Goal: Task Accomplishment & Management: Use online tool/utility

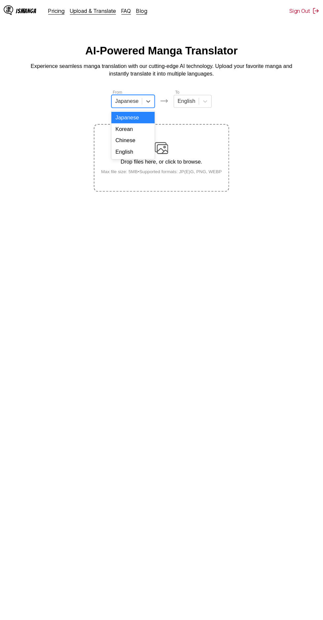
click at [145, 149] on div "English" at bounding box center [134, 147] width 42 height 11
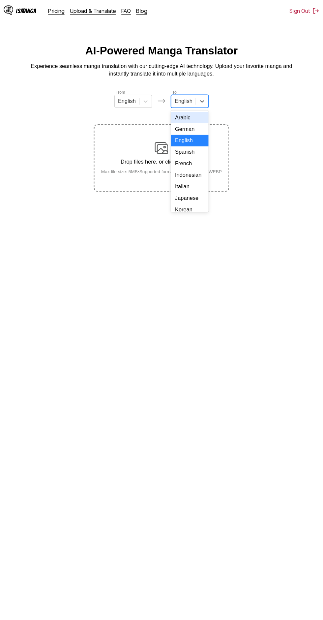
click at [194, 174] on div "Indonesian" at bounding box center [189, 170] width 37 height 11
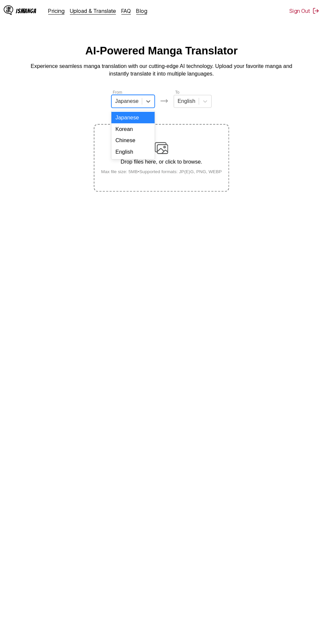
click at [148, 149] on div "English" at bounding box center [134, 147] width 42 height 11
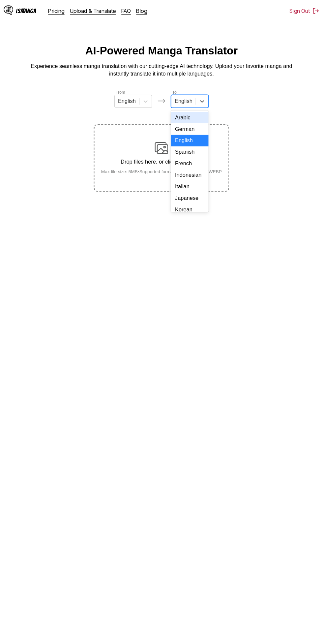
click at [197, 167] on div "Indonesian" at bounding box center [189, 170] width 37 height 11
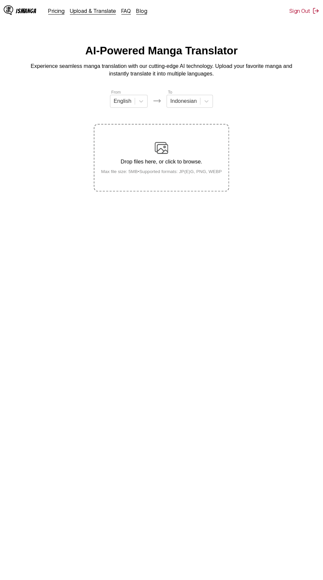
click at [174, 138] on div "Drop files here, or click to browse. Max file size: 5MB • Supported formats: JP…" at bounding box center [162, 154] width 128 height 32
click at [0, 0] on input "Drop files here, or click to browse. Max file size: 5MB • Supported formats: JP…" at bounding box center [0, 0] width 0 height 0
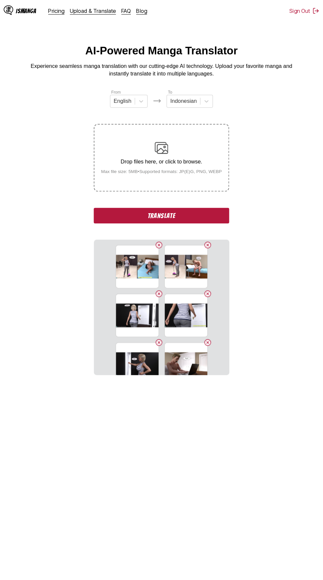
click at [117, 202] on button "Translate" at bounding box center [162, 209] width 132 height 15
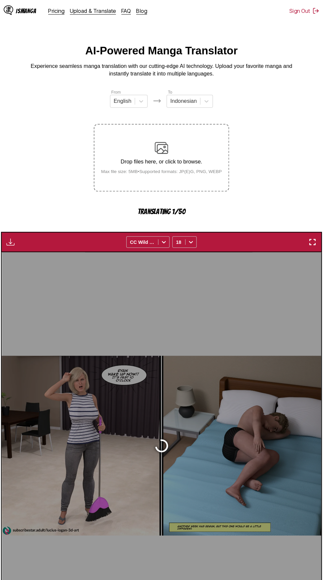
scroll to position [31, 0]
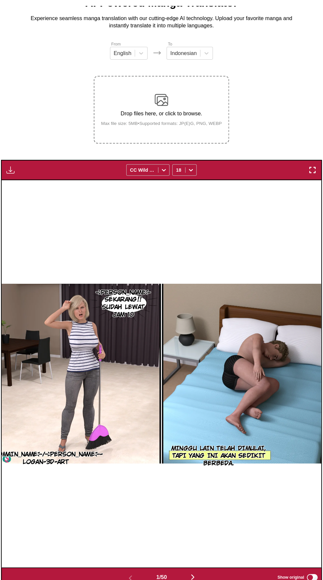
click at [14, 177] on img "button" at bounding box center [15, 181] width 8 height 8
click at [30, 195] on button "Download All" at bounding box center [32, 203] width 42 height 16
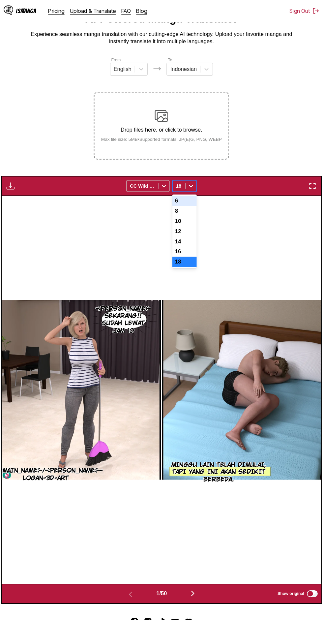
click at [195, 220] on div "12" at bounding box center [184, 225] width 24 height 10
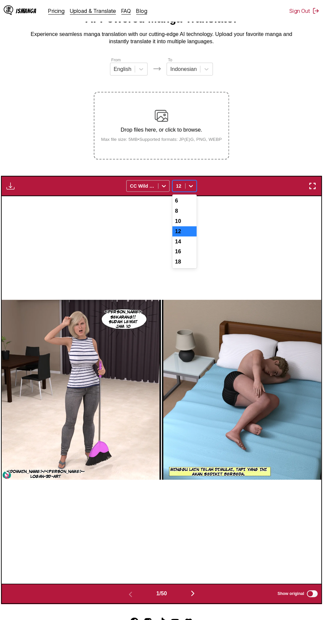
click at [190, 200] on div "8" at bounding box center [184, 205] width 24 height 10
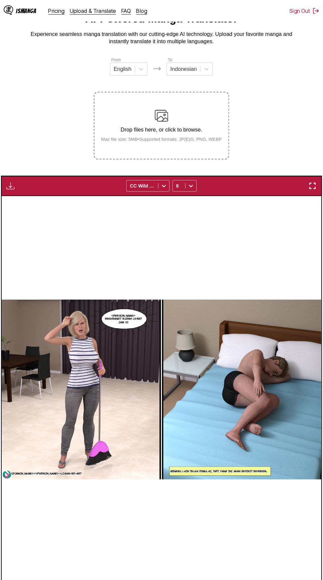
scroll to position [37, 0]
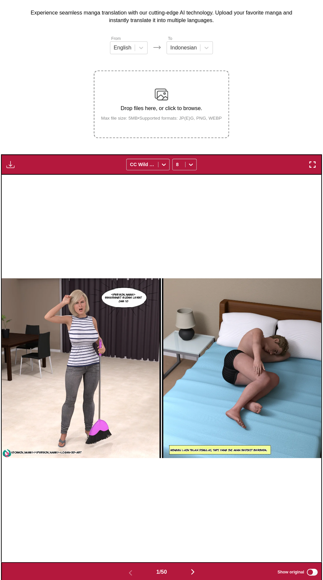
click at [200, 568] on button "button" at bounding box center [192, 573] width 40 height 10
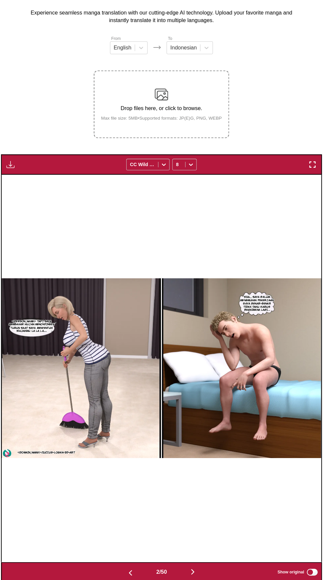
click at [198, 568] on button "button" at bounding box center [192, 573] width 40 height 10
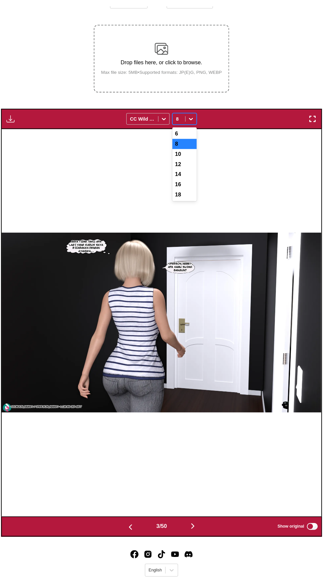
scroll to position [81, 0]
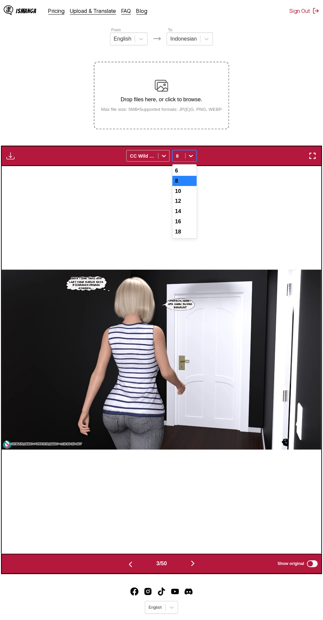
click at [186, 161] on div "6" at bounding box center [184, 166] width 24 height 10
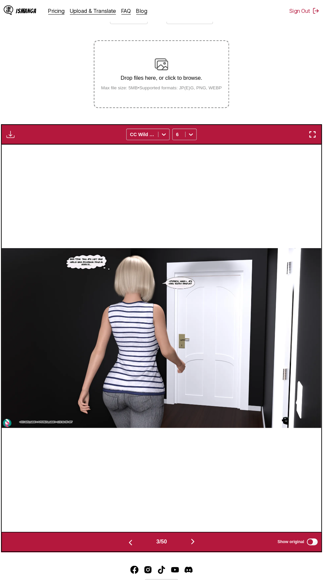
click at [198, 523] on button "button" at bounding box center [192, 528] width 40 height 10
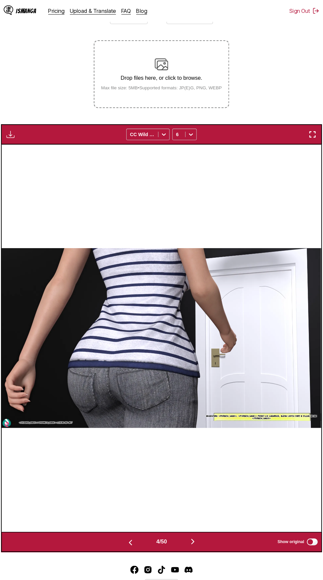
click at [195, 524] on img "button" at bounding box center [192, 528] width 8 height 8
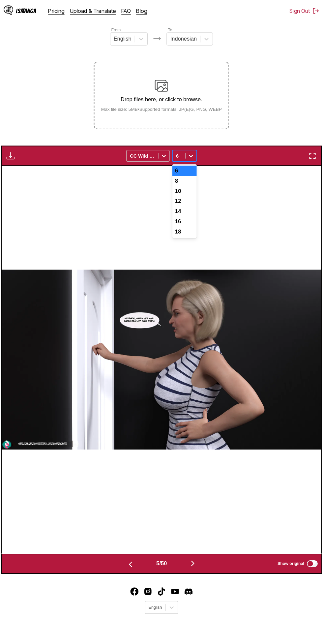
click at [190, 171] on div "8" at bounding box center [184, 176] width 24 height 10
click at [192, 181] on div "10" at bounding box center [184, 186] width 24 height 10
click at [195, 181] on div "10" at bounding box center [184, 186] width 24 height 10
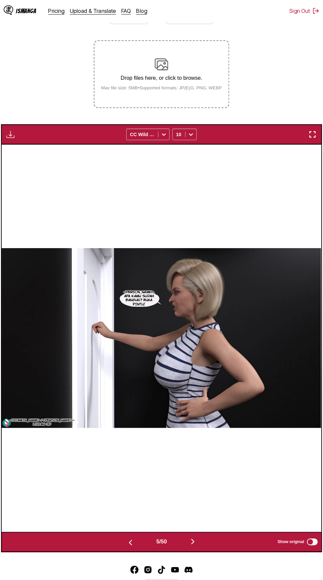
click at [202, 523] on button "button" at bounding box center [192, 528] width 40 height 10
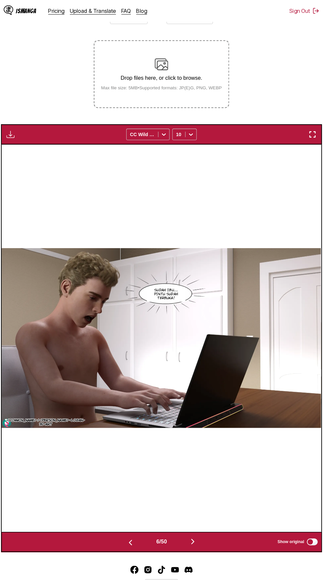
click at [195, 524] on img "button" at bounding box center [192, 528] width 8 height 8
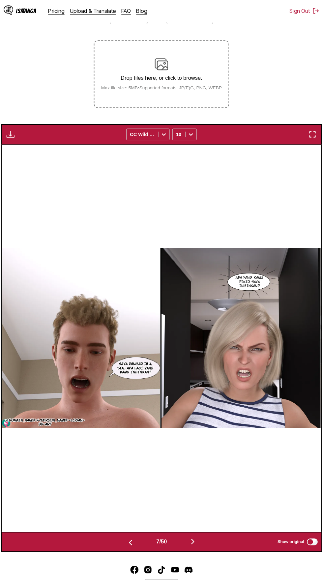
click at [202, 523] on button "button" at bounding box center [192, 528] width 40 height 10
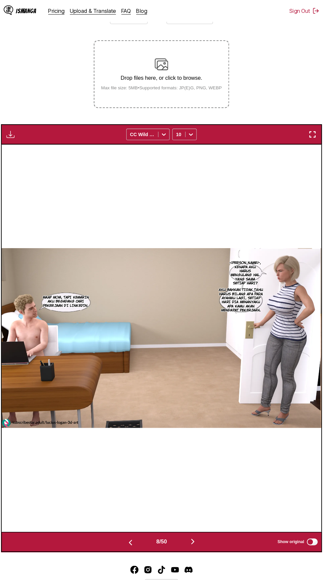
click at [15, 127] on img "button" at bounding box center [15, 131] width 8 height 8
click at [44, 145] on button "Download All" at bounding box center [32, 153] width 42 height 16
